Goal: Task Accomplishment & Management: Complete application form

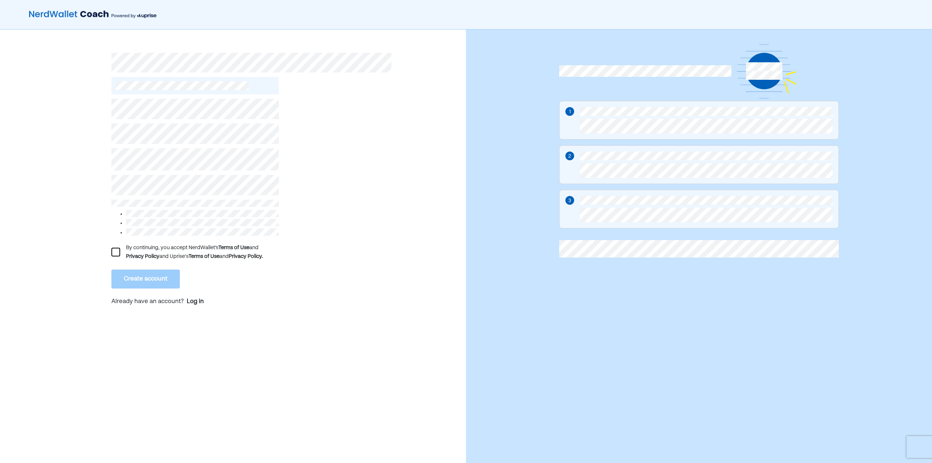
click at [115, 248] on div at bounding box center [115, 252] width 9 height 9
click at [148, 269] on button "Create account" at bounding box center [145, 278] width 68 height 19
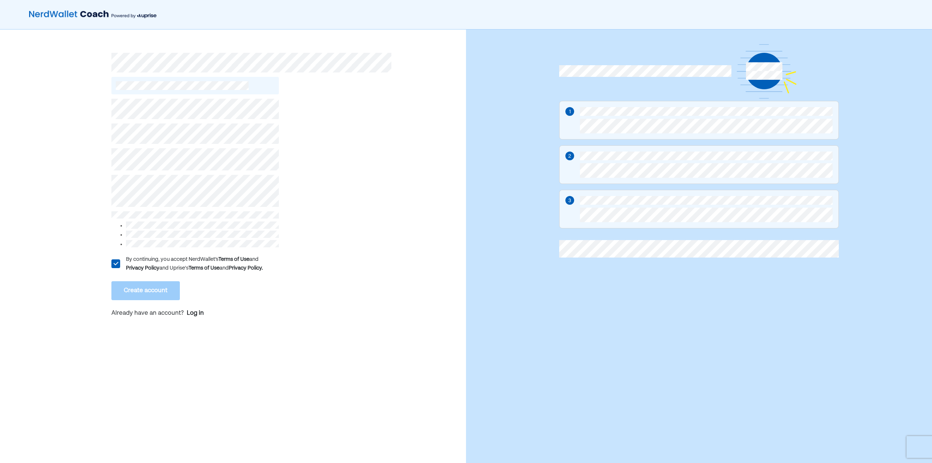
click at [75, 188] on div "L By continuing, you accept NerdWallet’s Terms of Use and Privacy Policy and Up…" at bounding box center [233, 249] width 466 height 441
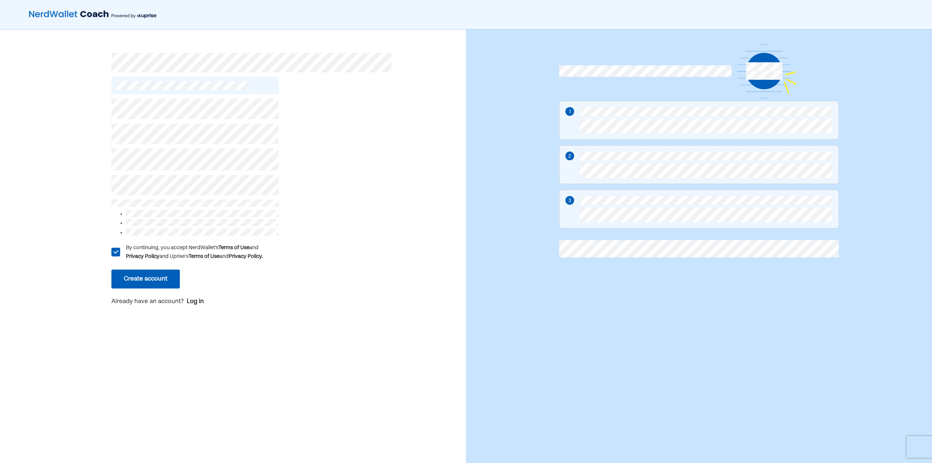
click at [159, 279] on button "Create account" at bounding box center [145, 278] width 68 height 19
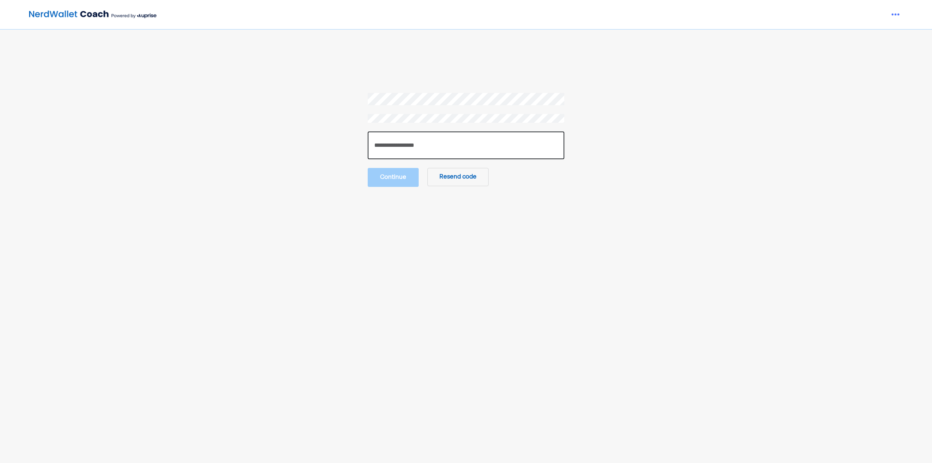
click at [422, 139] on input "number" at bounding box center [466, 145] width 197 height 28
type input "******"
click at [403, 179] on button "Continue" at bounding box center [393, 176] width 51 height 19
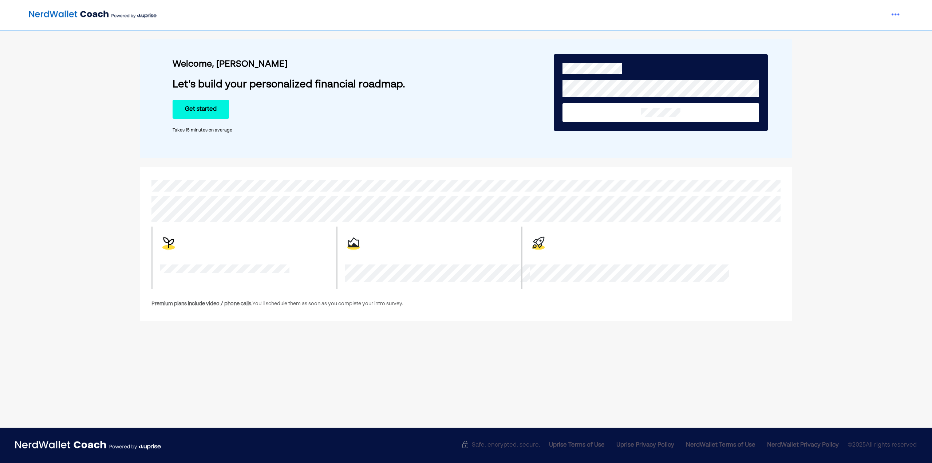
click at [210, 110] on button "Get started" at bounding box center [201, 109] width 56 height 19
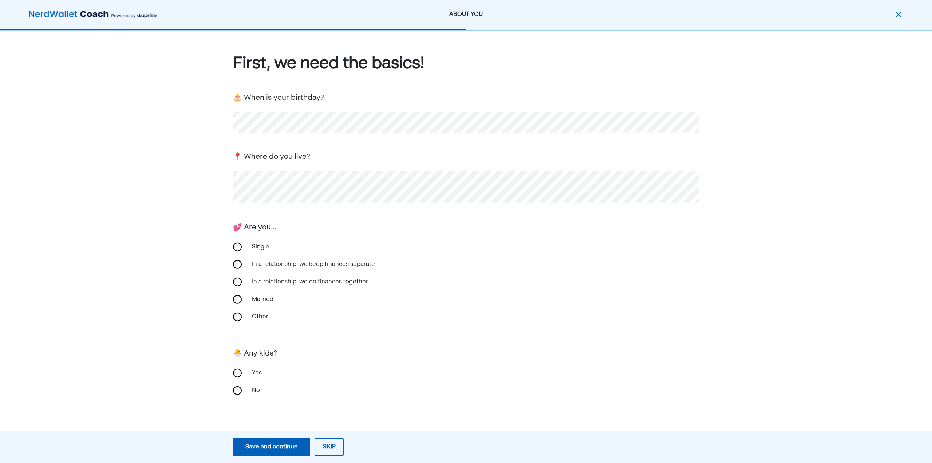
click at [287, 445] on div "Save and continue" at bounding box center [271, 446] width 52 height 9
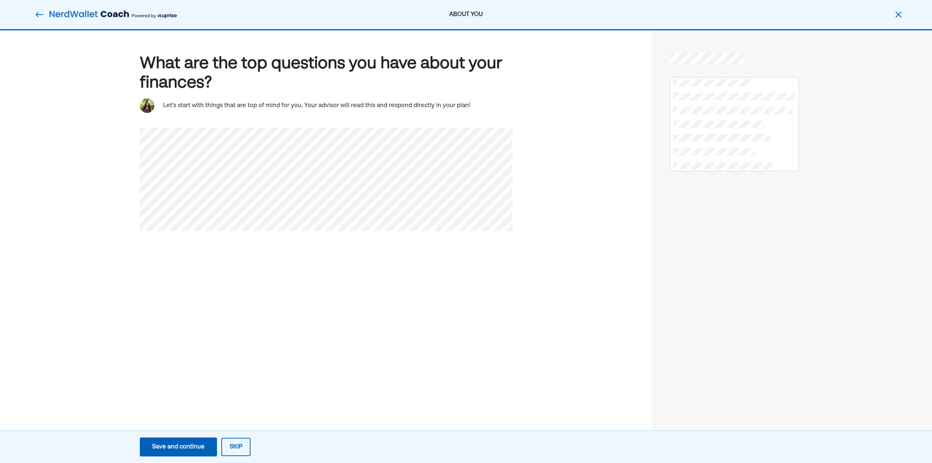
click at [192, 443] on div "Save and continue" at bounding box center [178, 446] width 52 height 9
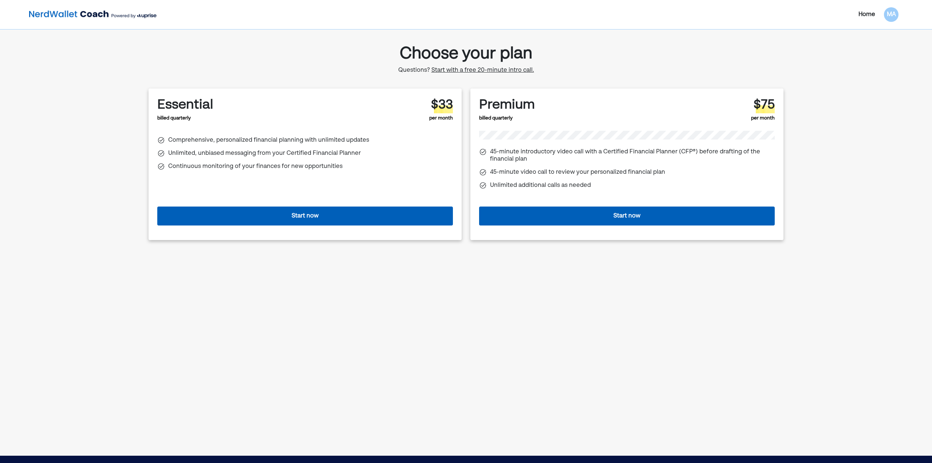
click at [276, 221] on button "Start now" at bounding box center [305, 215] width 296 height 19
